Goal: Register for event/course

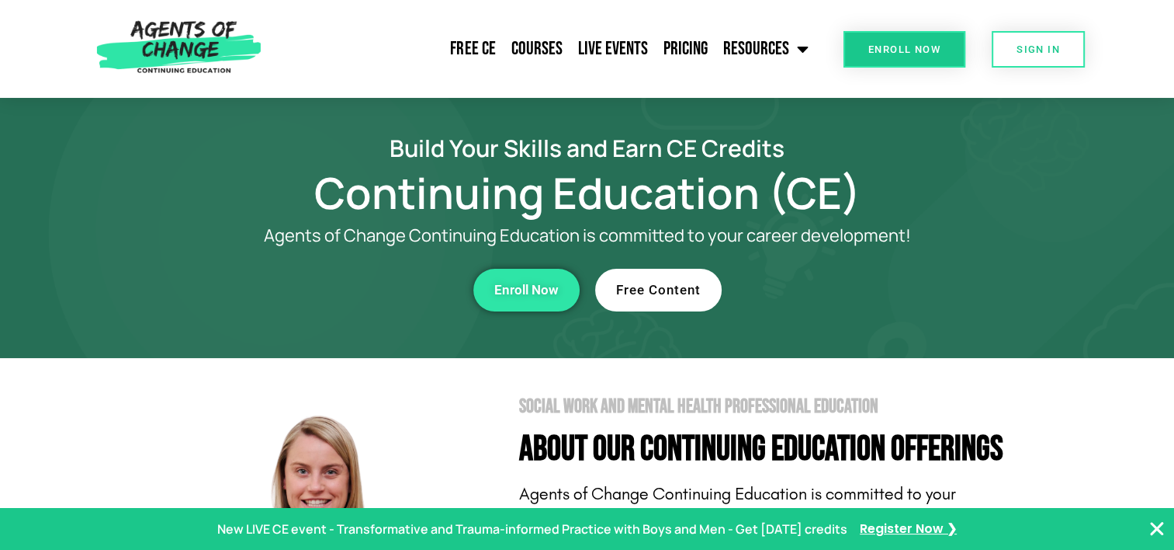
click at [688, 285] on span "Free Content" at bounding box center [658, 289] width 85 height 13
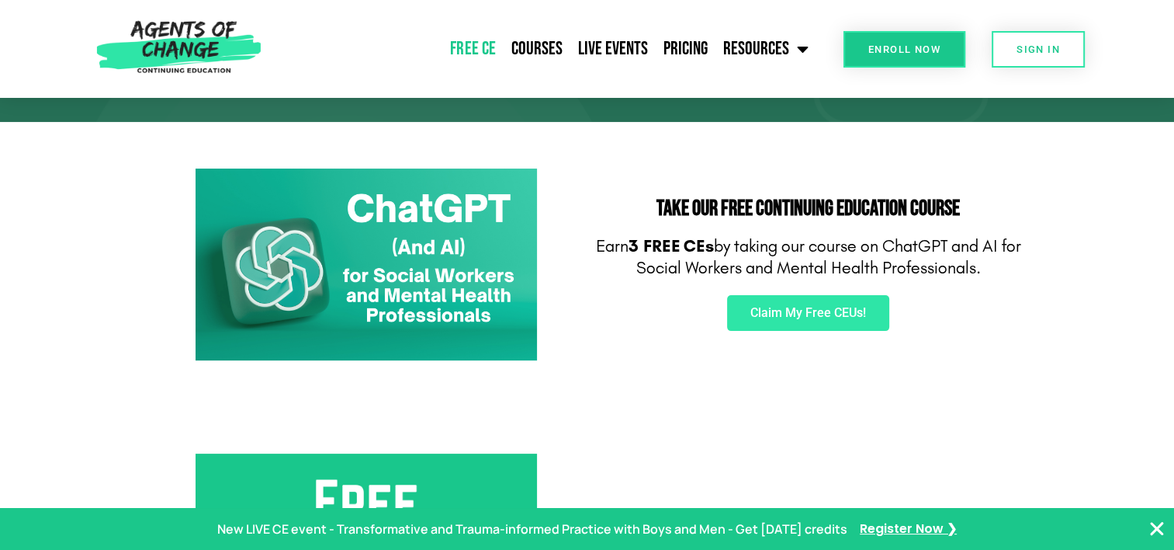
scroll to position [199, 0]
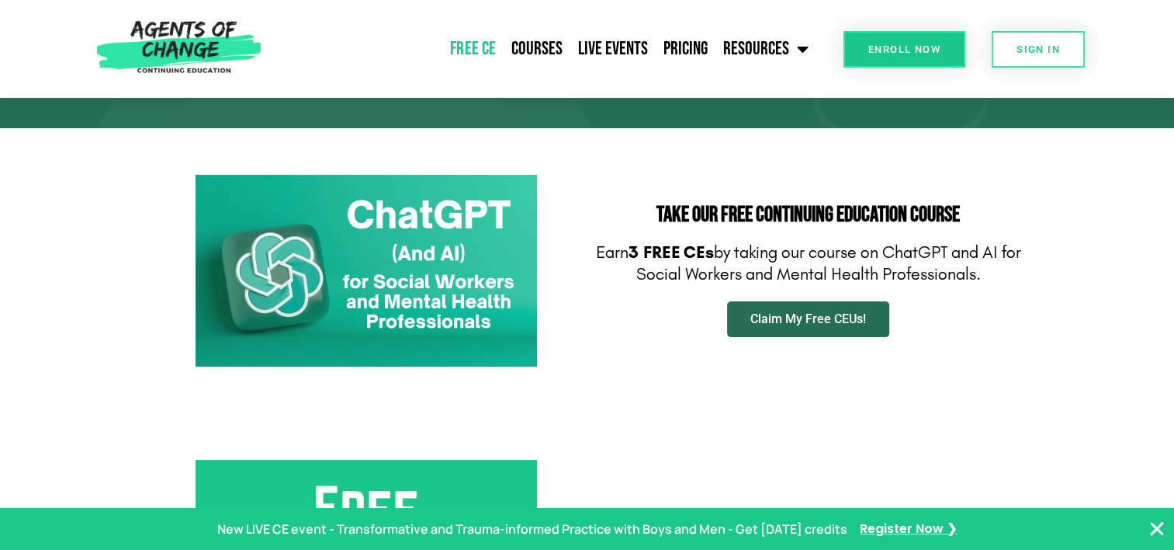
click at [845, 329] on link "Claim My Free CEUs!" at bounding box center [808, 319] width 162 height 36
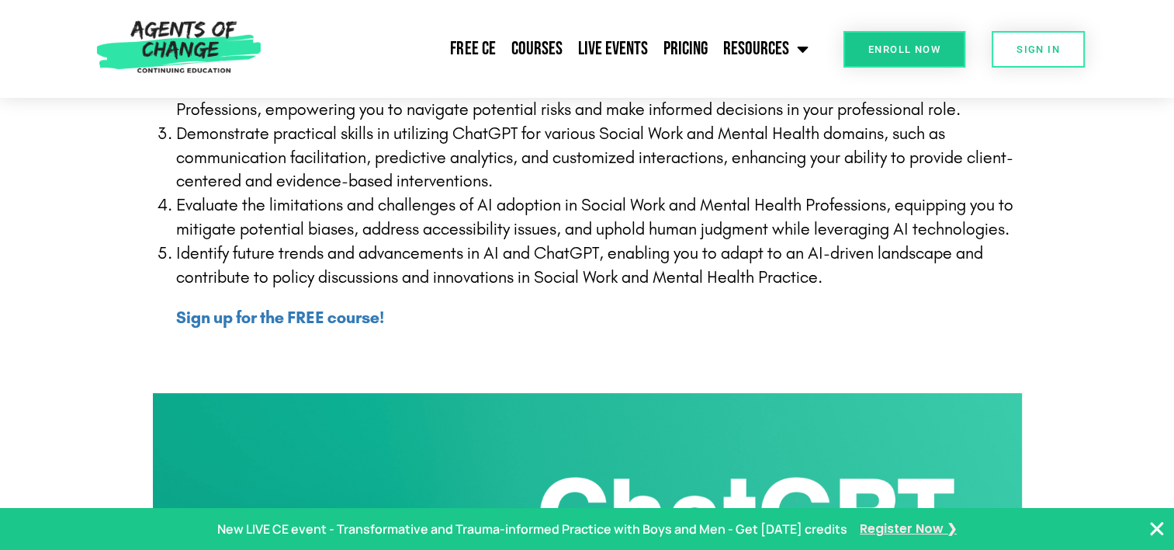
scroll to position [569, 0]
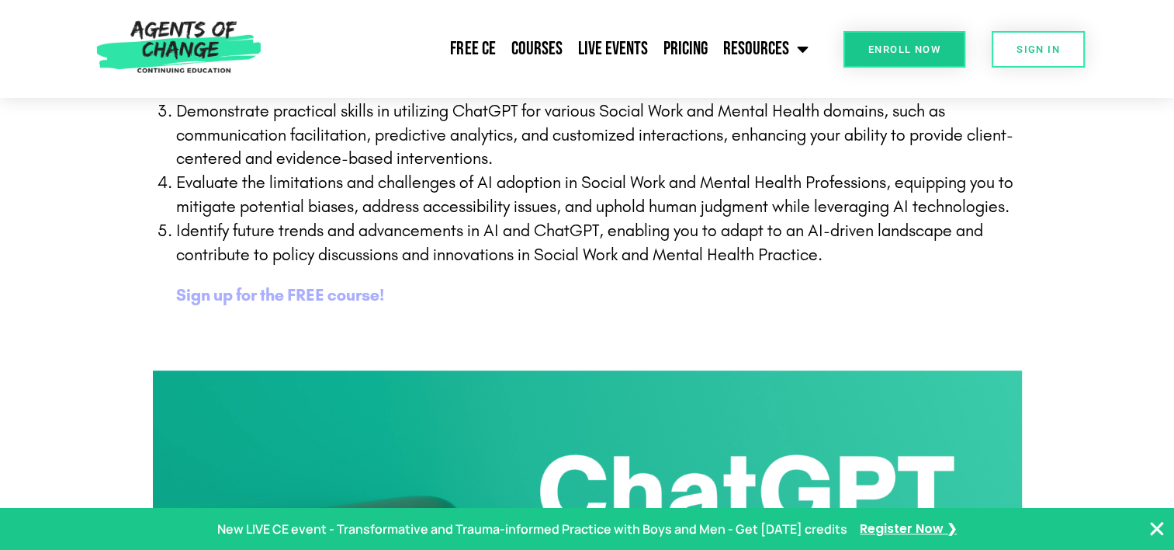
click at [267, 290] on b "Sign up for the FREE course!" at bounding box center [280, 295] width 208 height 20
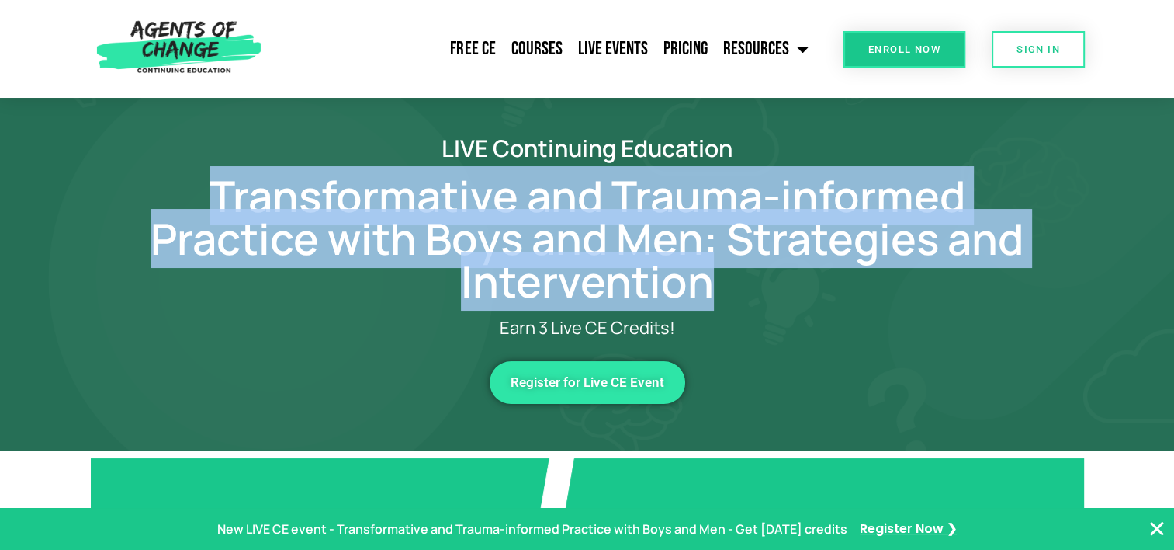
drag, startPoint x: 206, startPoint y: 198, endPoint x: 720, endPoint y: 279, distance: 520.9
click at [720, 279] on h1 "Transformative and Trauma-informed Practice with Boys and Men: Strategies and I…" at bounding box center [587, 239] width 885 height 128
copy h1 "Transformative and Trauma-informed Practice with Boys and Men: Strategies and I…"
